Goal: Task Accomplishment & Management: Manage account settings

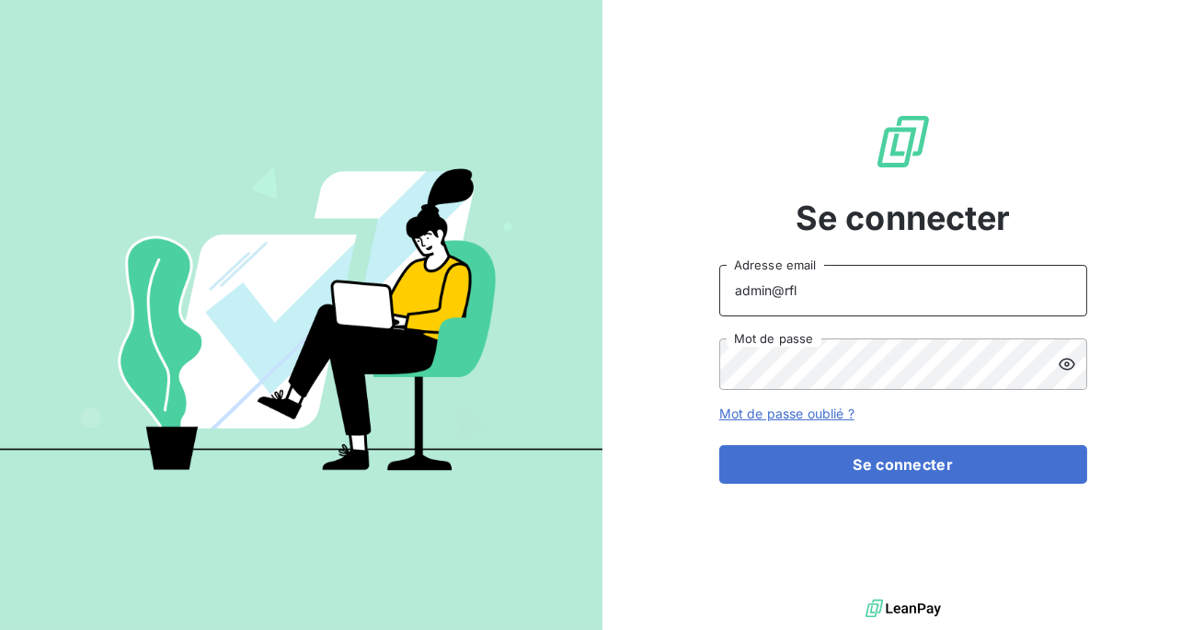
click at [880, 280] on input "admin@rfl" at bounding box center [903, 291] width 368 height 52
click at [806, 293] on input "admin@rfl" at bounding box center [903, 291] width 368 height 52
type input "admin@meilleurecopro"
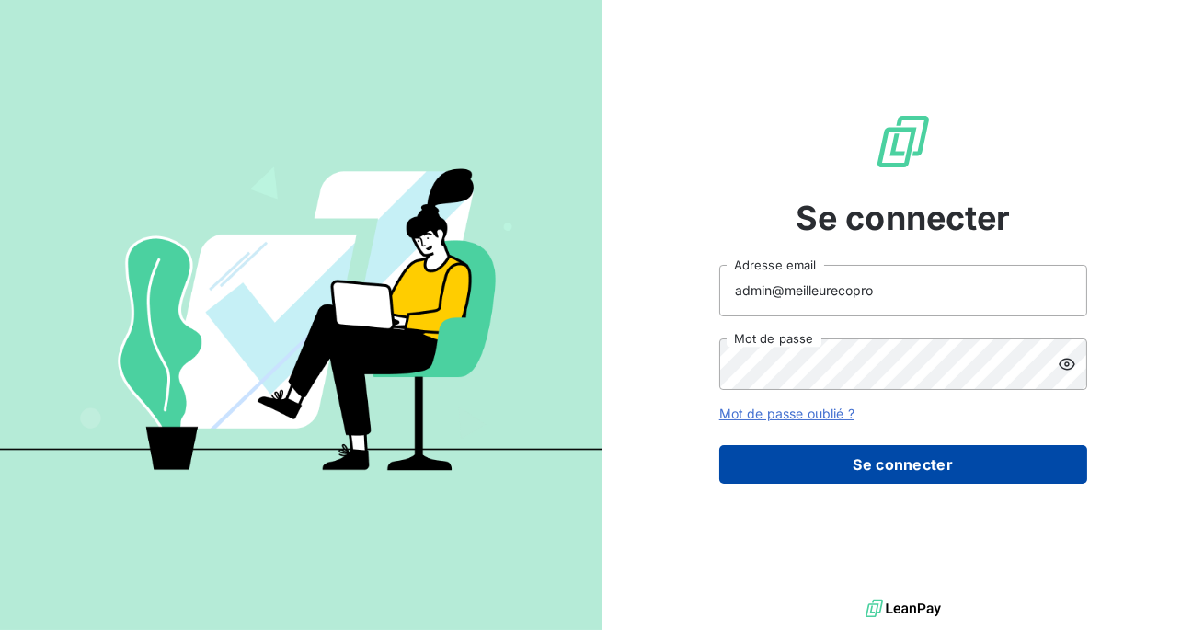
click at [846, 461] on button "Se connecter" at bounding box center [903, 464] width 368 height 39
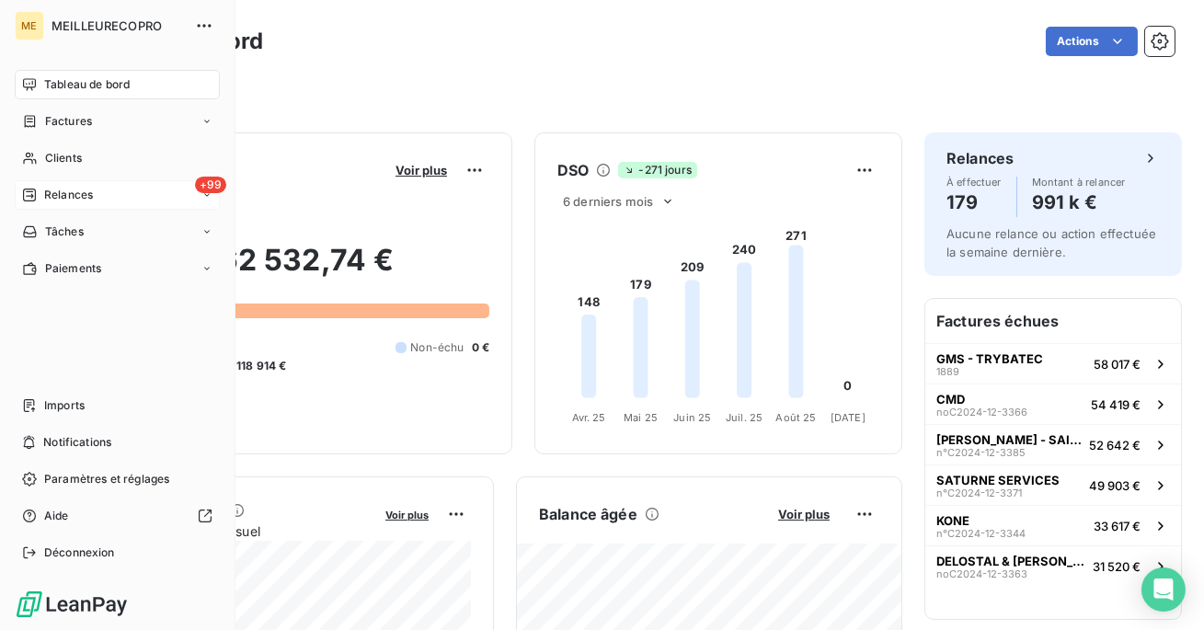
click at [52, 198] on span "Relances" at bounding box center [68, 195] width 49 height 17
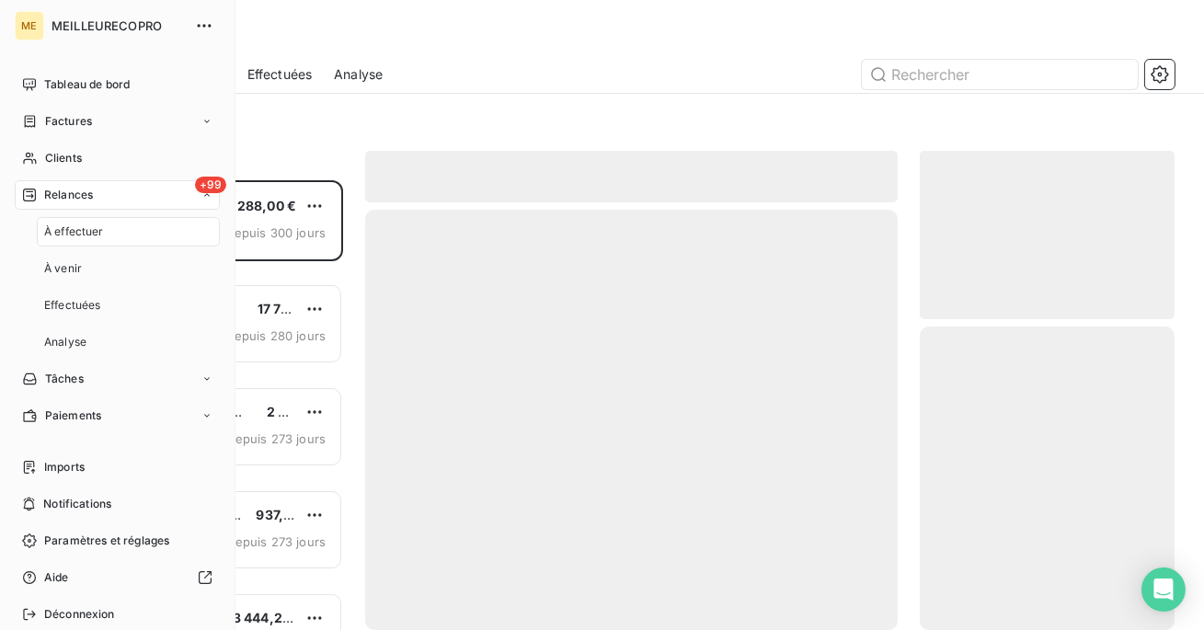
scroll to position [450, 255]
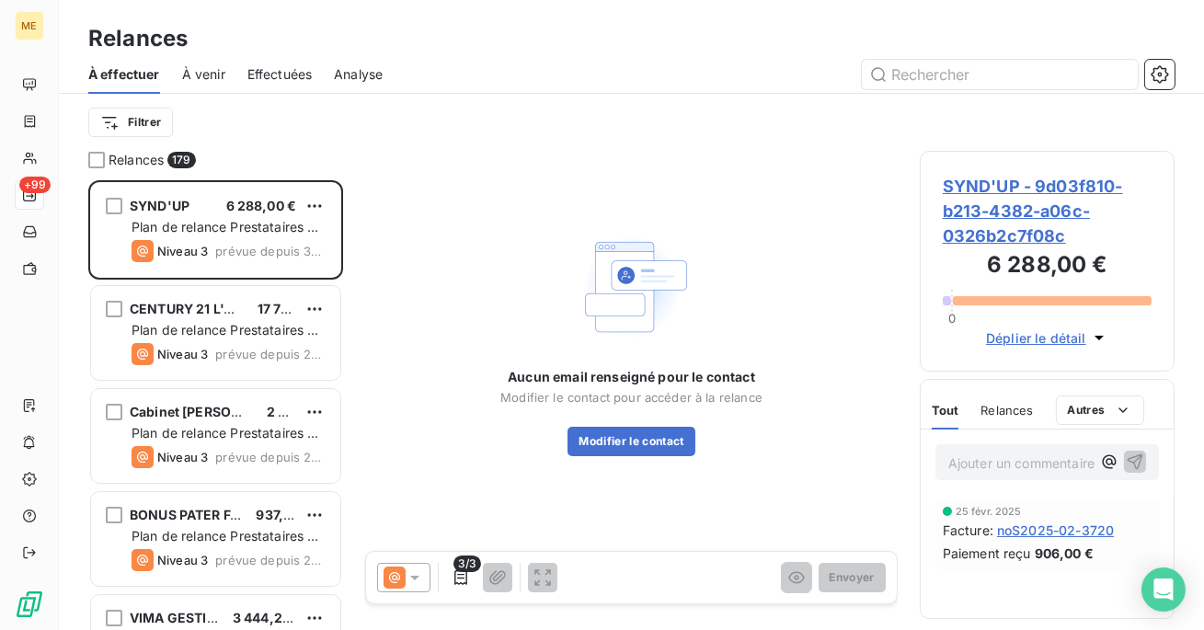
click at [277, 76] on span "Effectuées" at bounding box center [279, 74] width 65 height 18
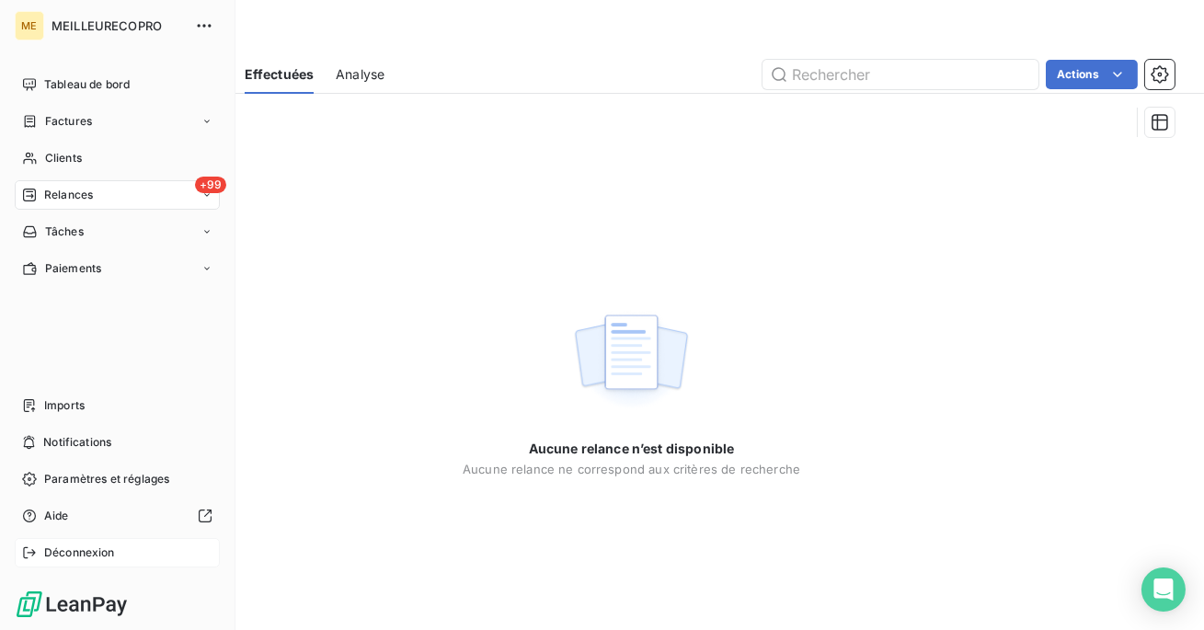
click at [49, 545] on span "Déconnexion" at bounding box center [79, 553] width 71 height 17
